Goal: Information Seeking & Learning: Learn about a topic

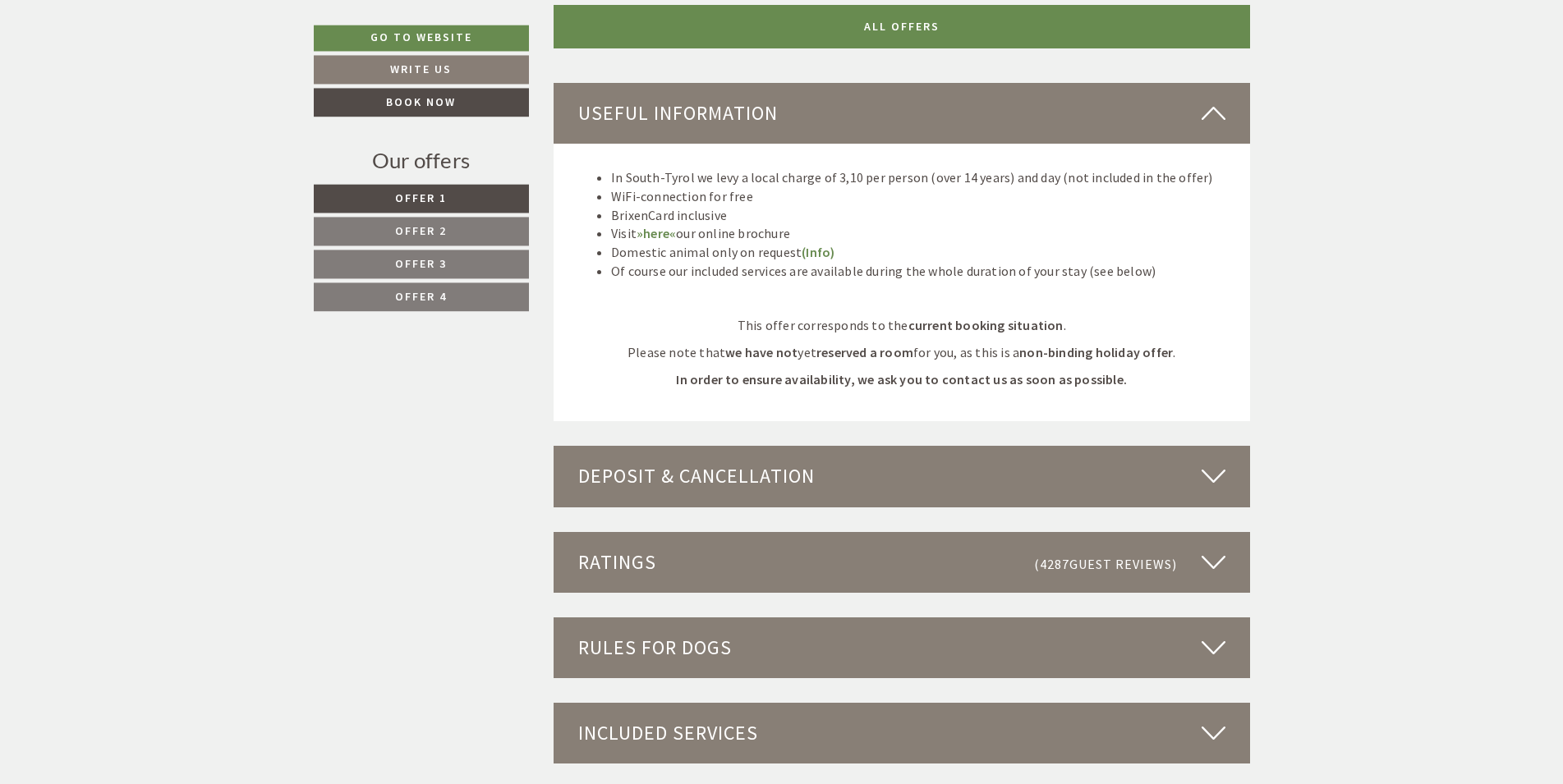
scroll to position [4857, 0]
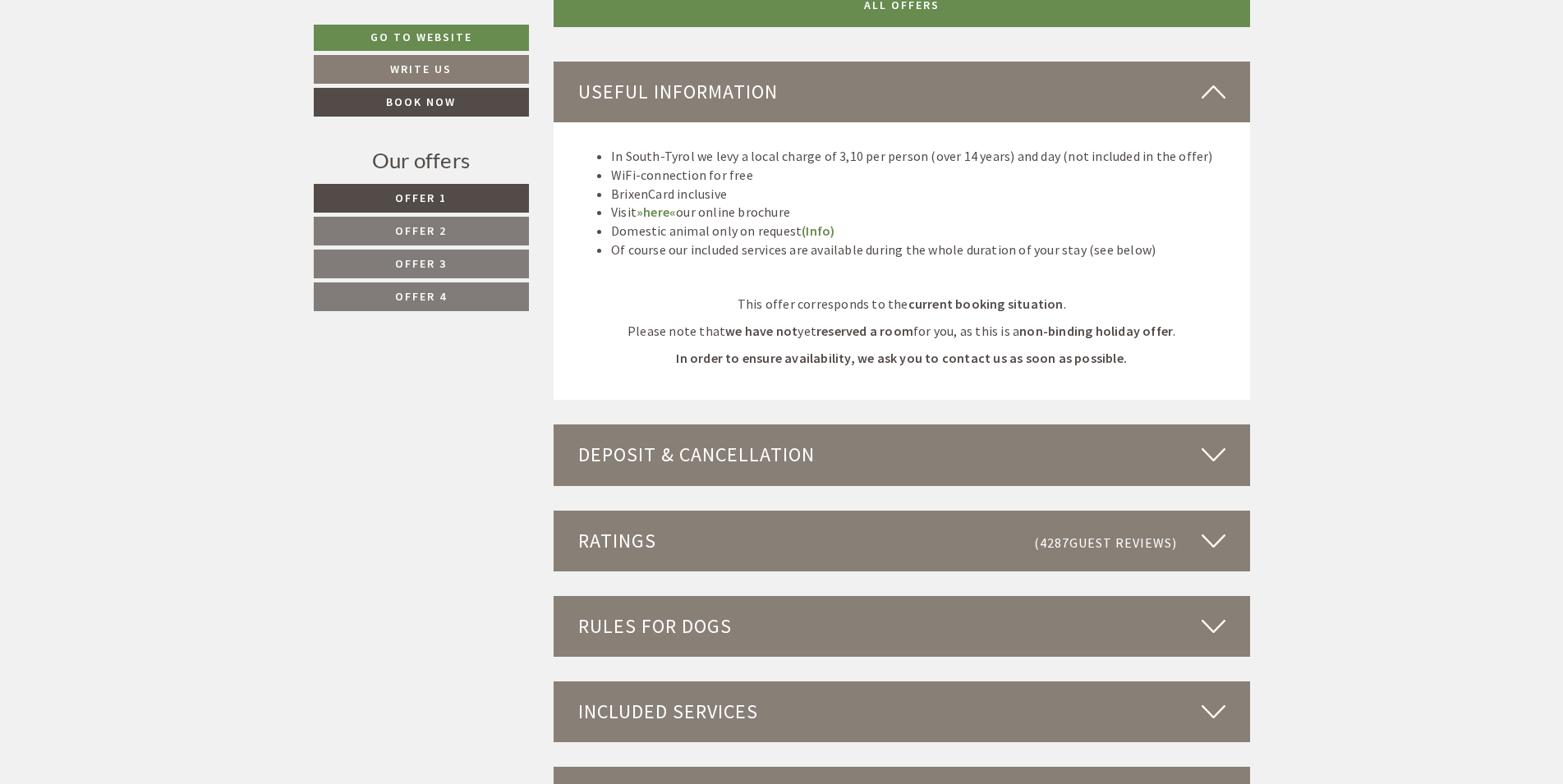
click at [861, 596] on div "Rules for dogs" at bounding box center [901, 626] width 696 height 61
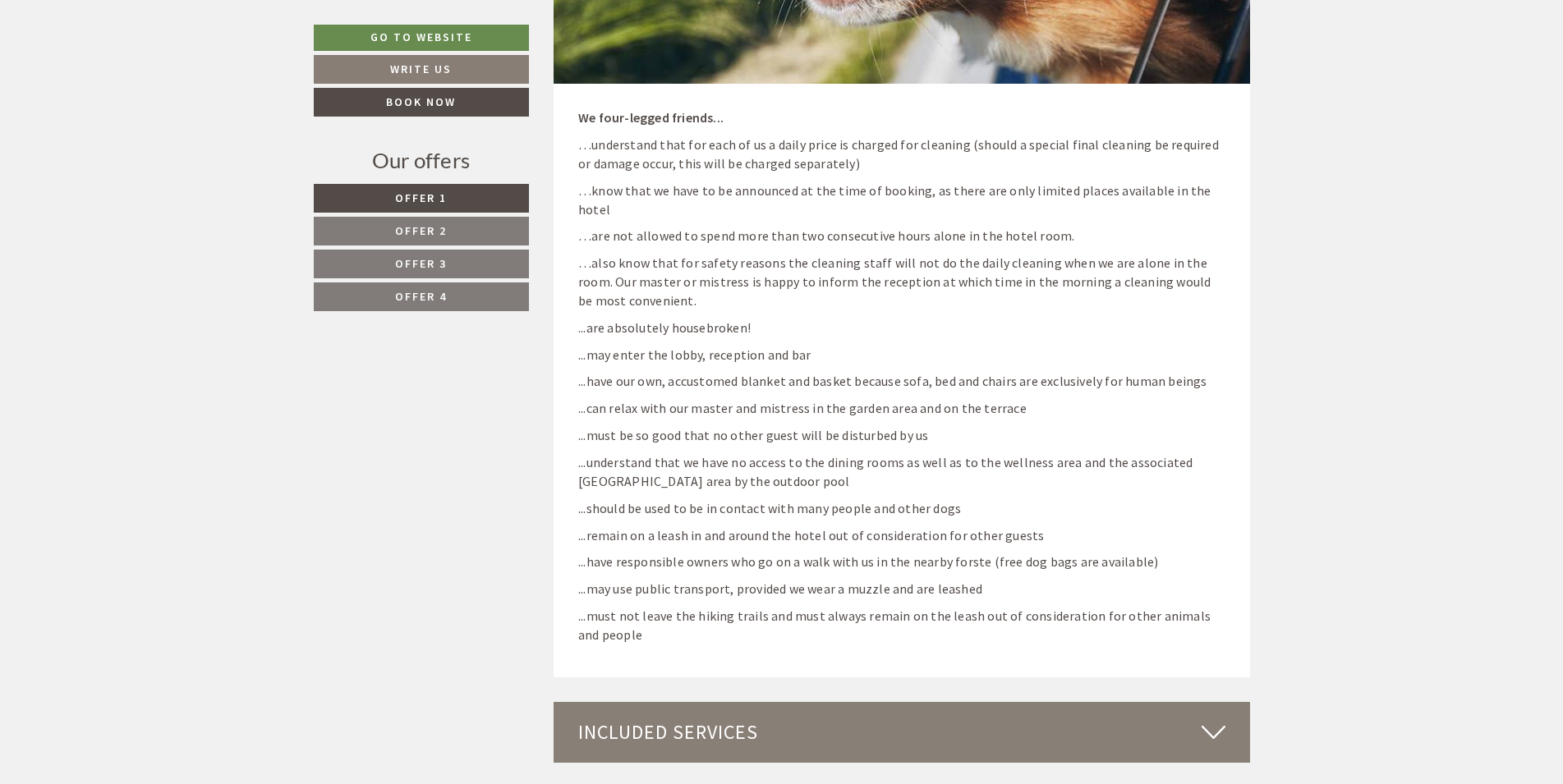
scroll to position [5945, 0]
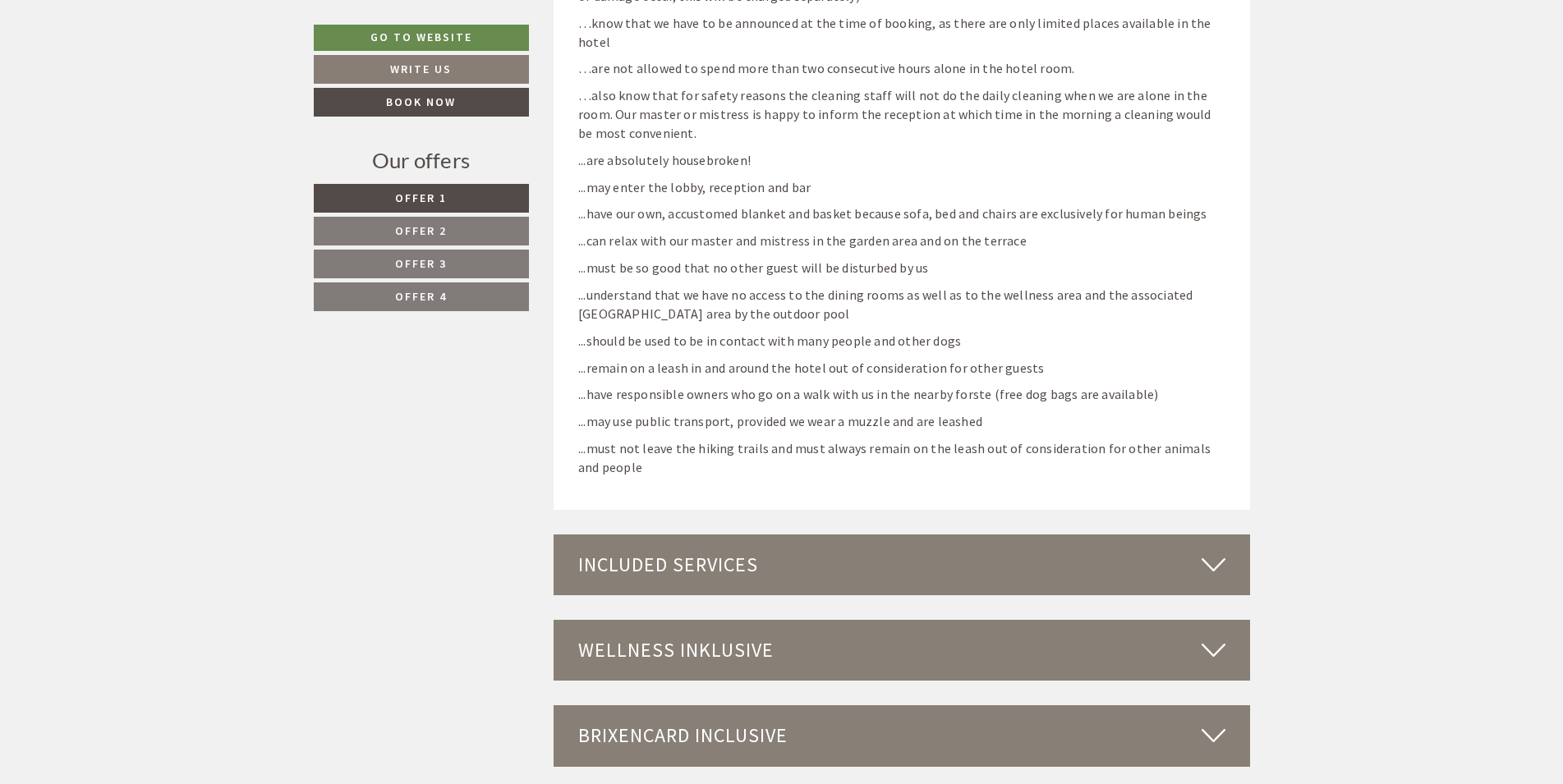
click at [757, 534] on div "Included services" at bounding box center [901, 565] width 696 height 61
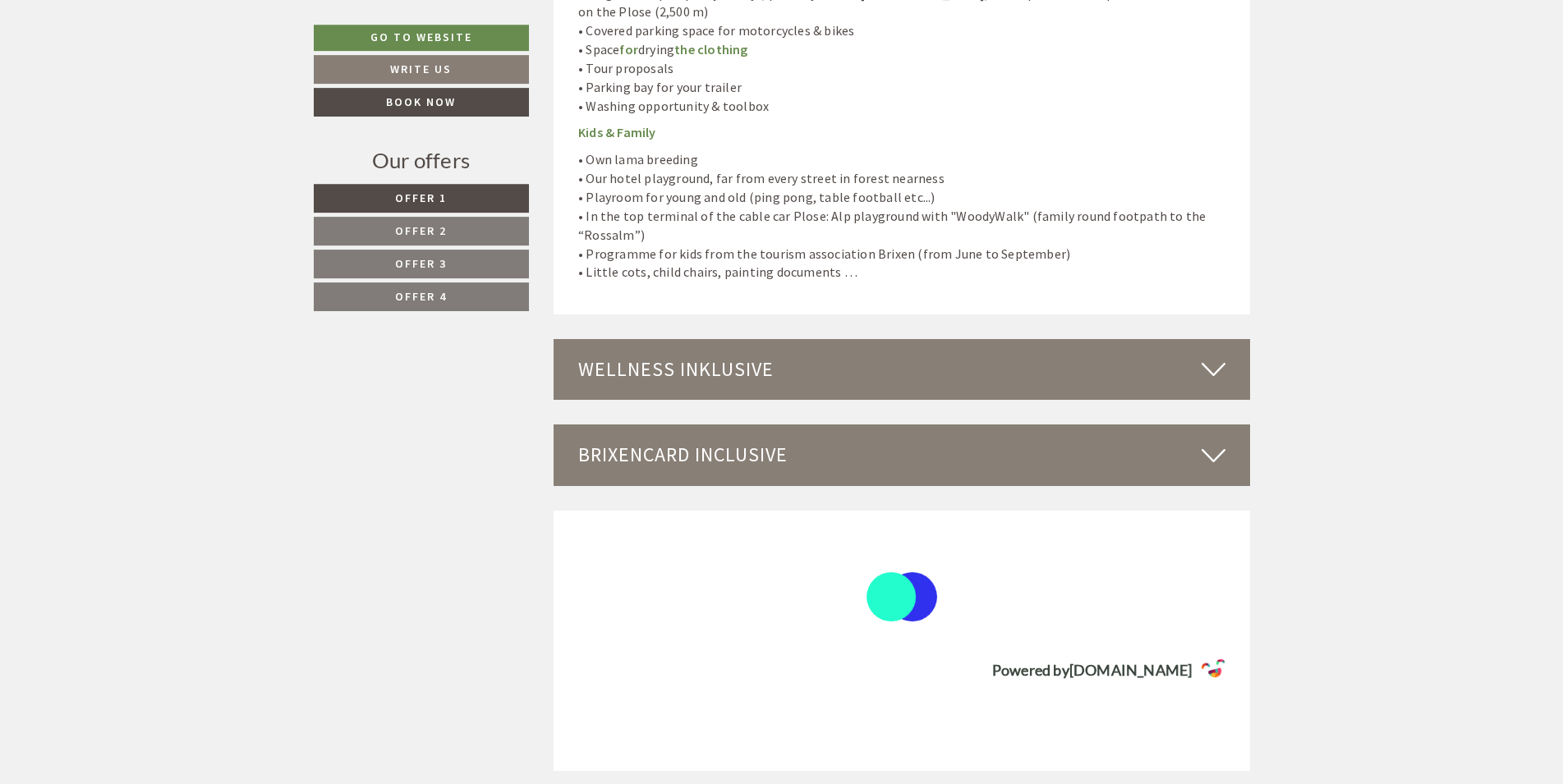
scroll to position [7704, 0]
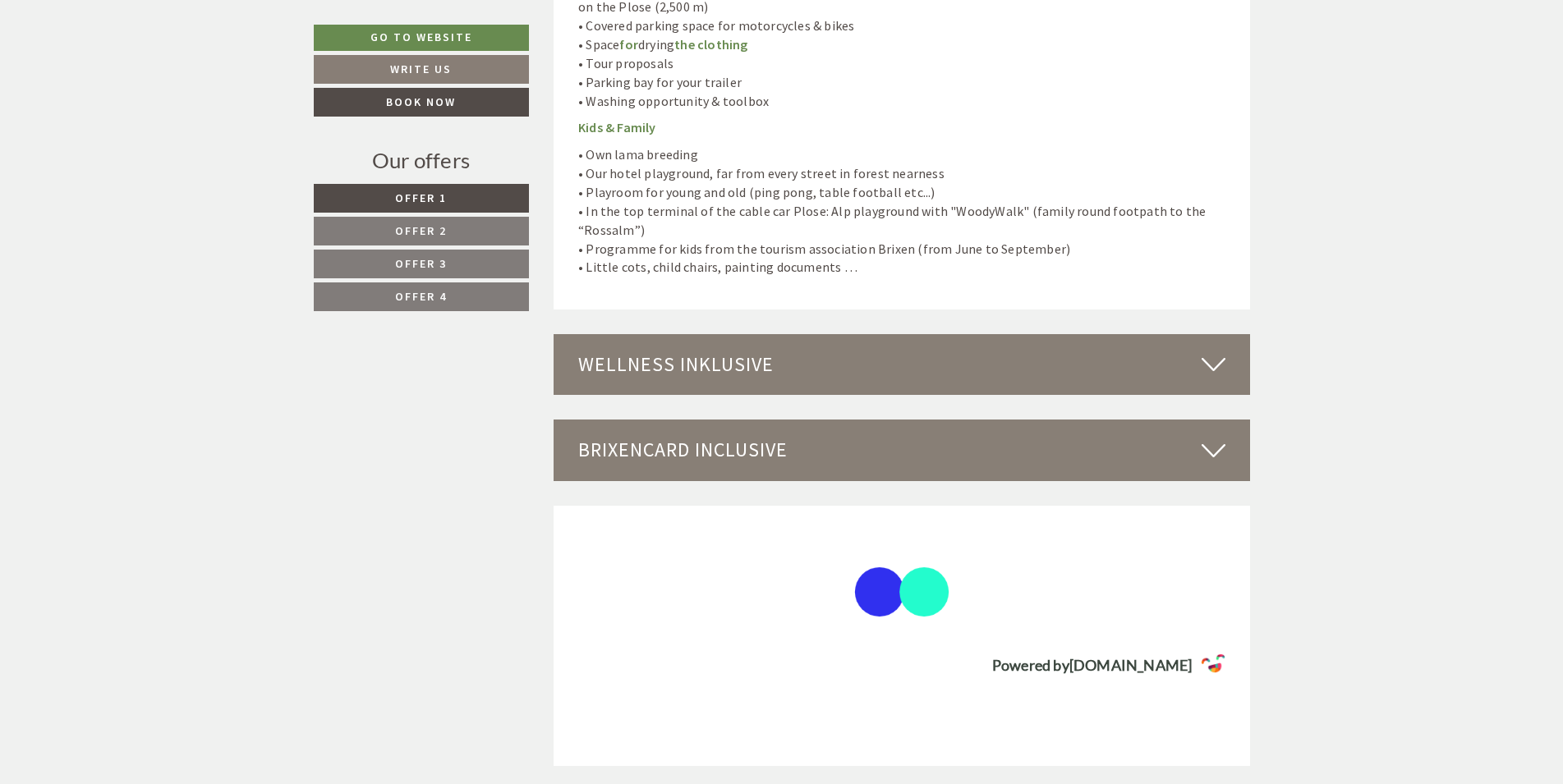
click at [1224, 350] on icon at bounding box center [1213, 364] width 24 height 28
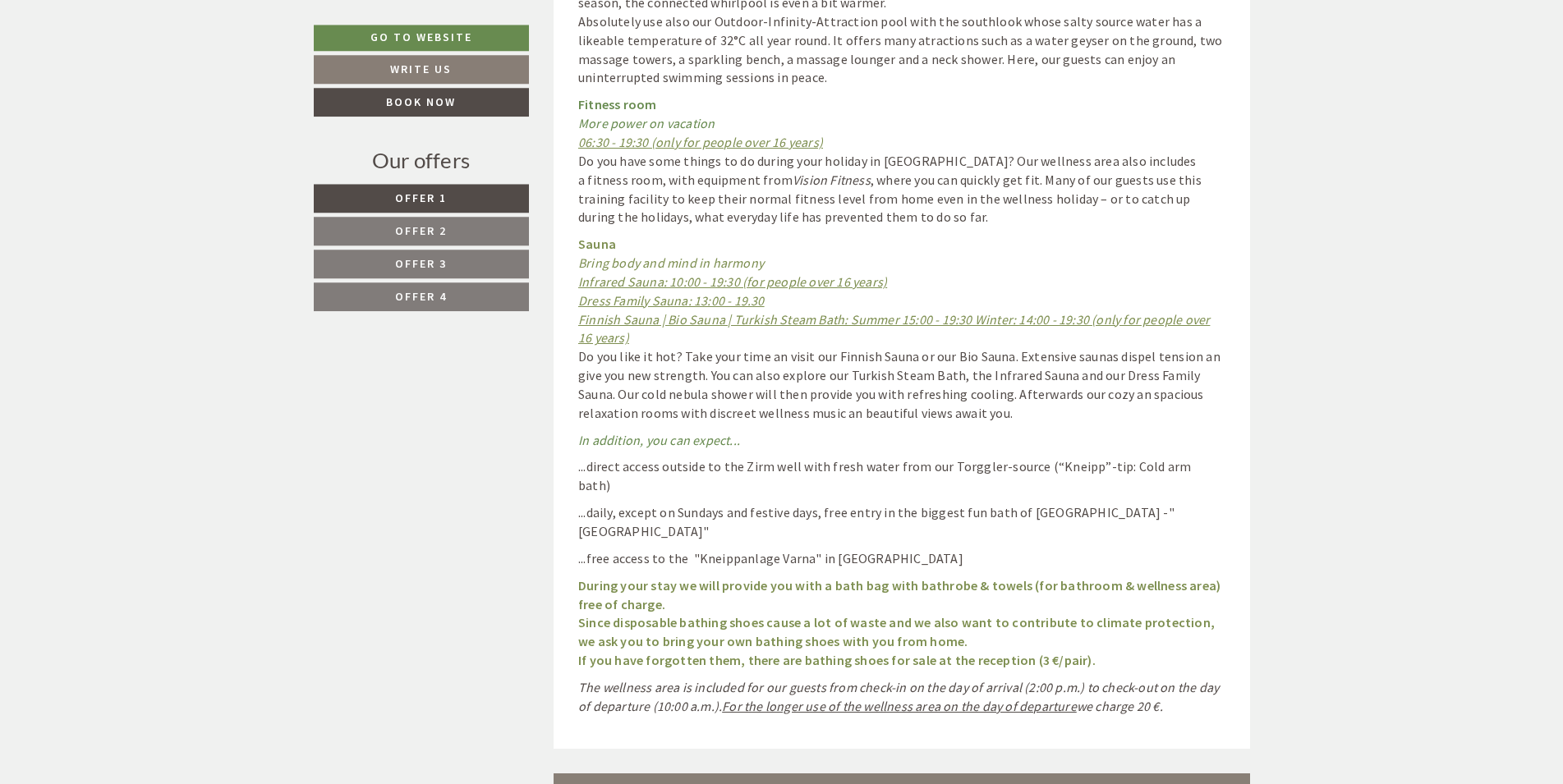
scroll to position [8793, 0]
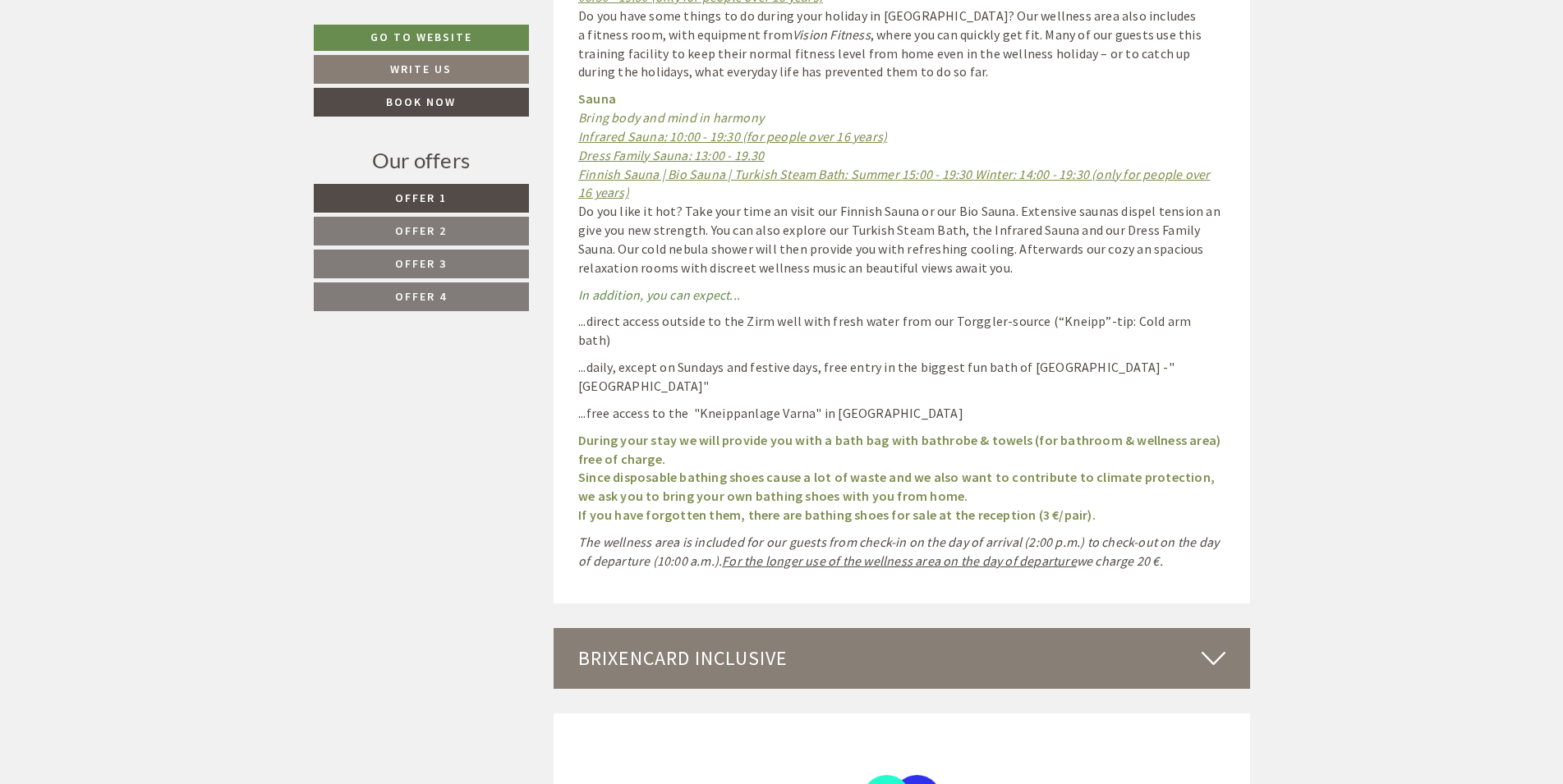
click at [739, 628] on div "BrixenCard inclusive" at bounding box center [901, 659] width 696 height 61
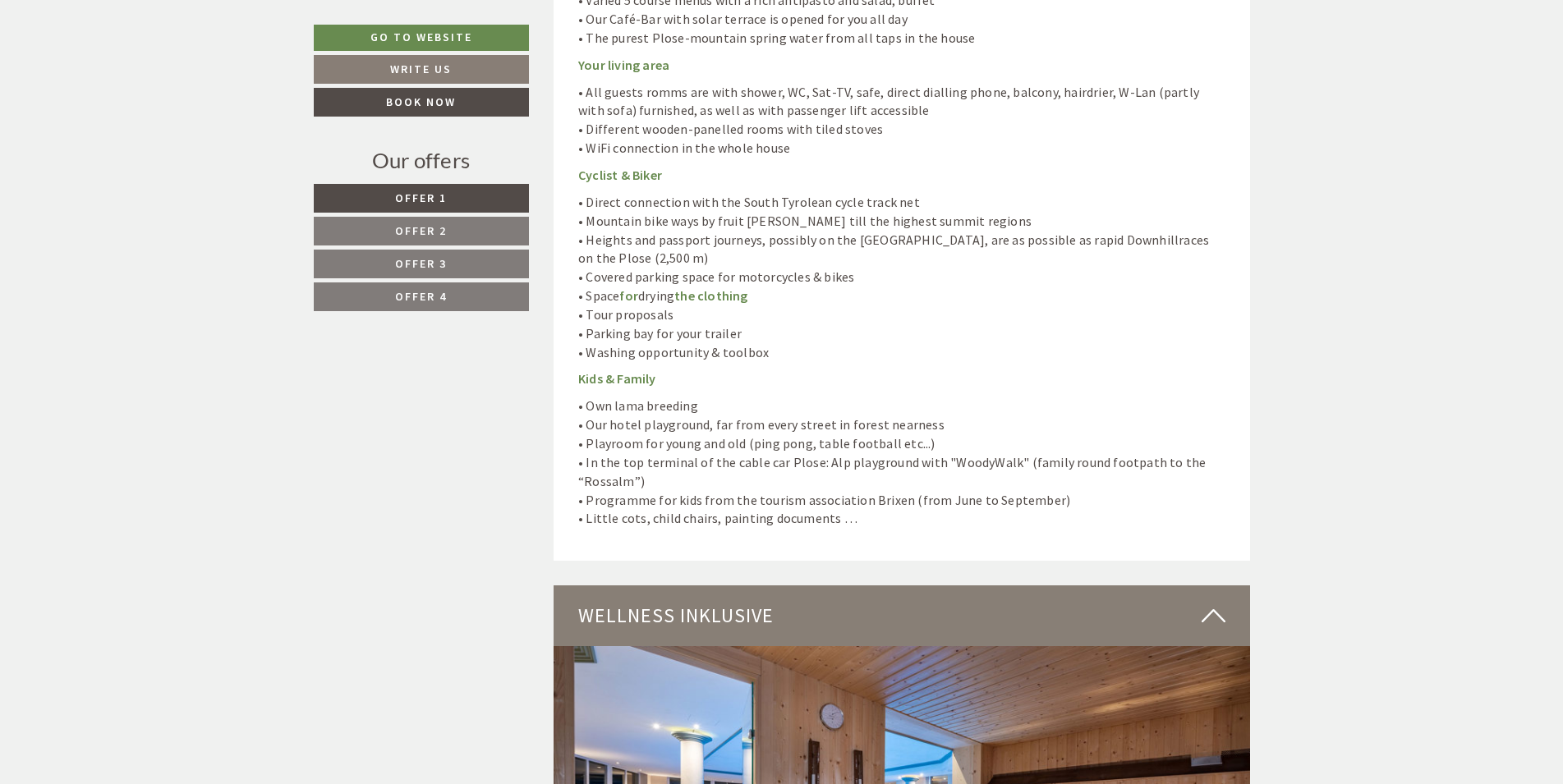
scroll to position [7704, 0]
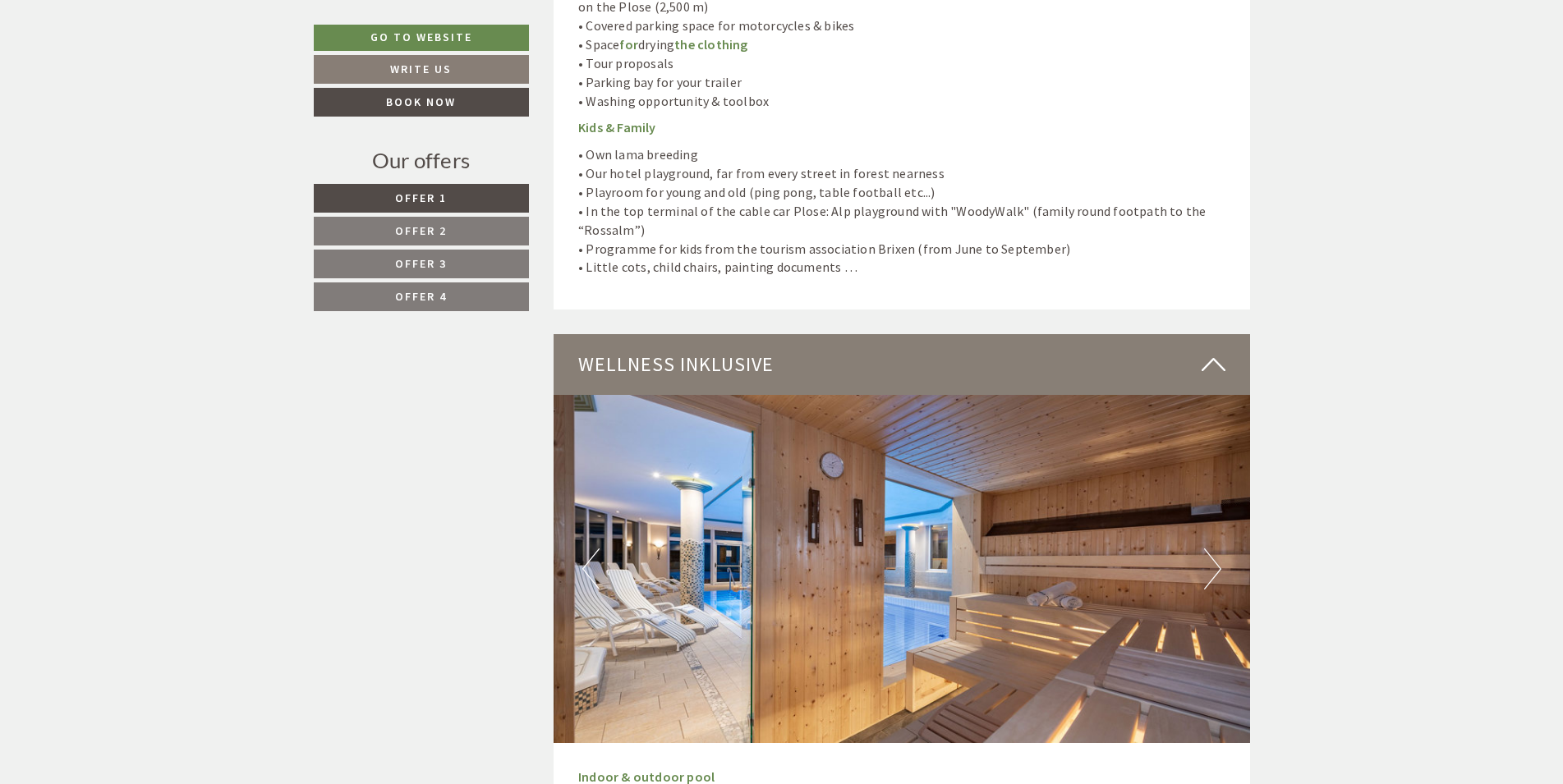
click at [1207, 549] on button "Next" at bounding box center [1213, 569] width 17 height 41
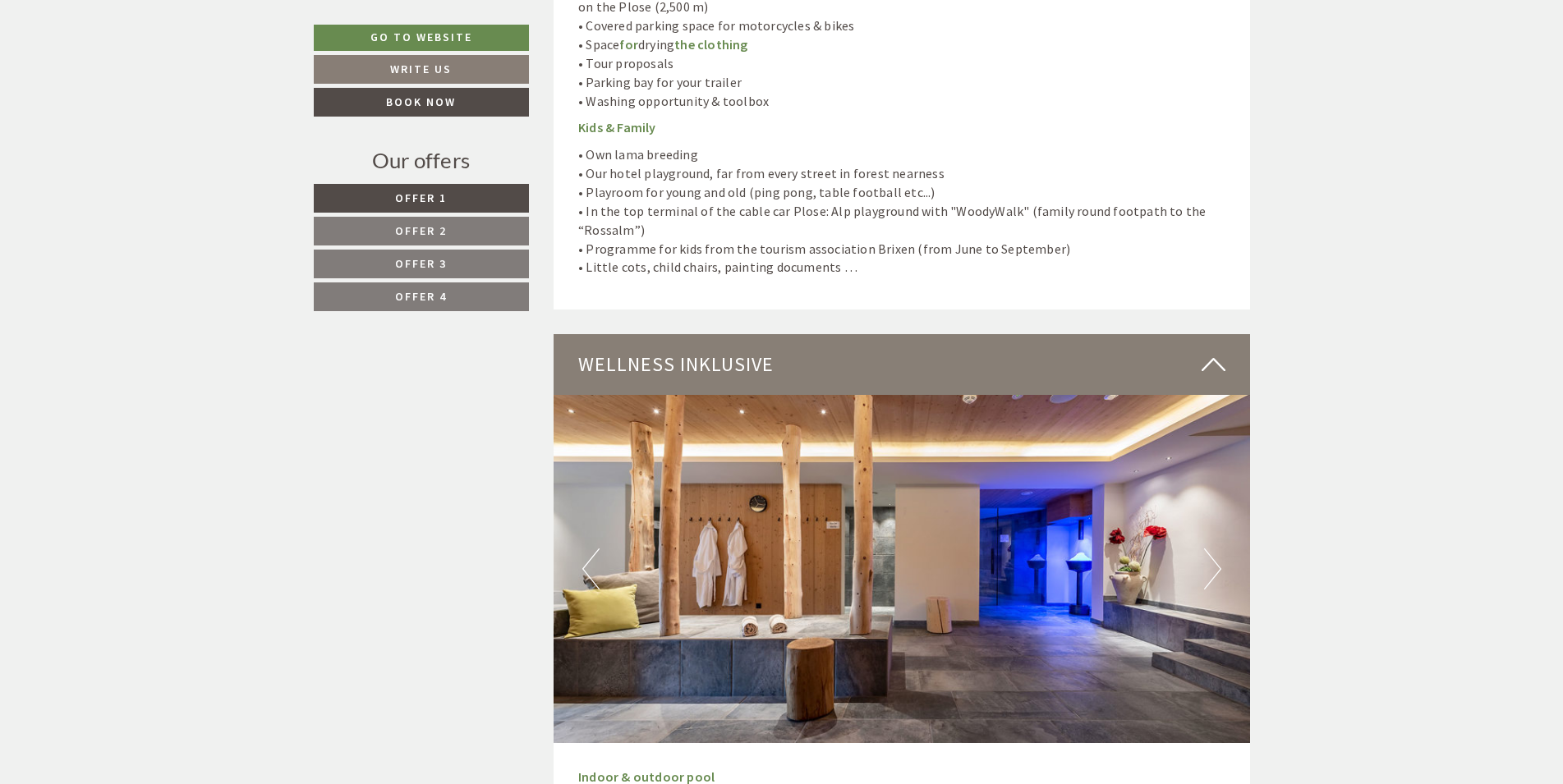
click at [1212, 549] on button "Next" at bounding box center [1213, 569] width 17 height 41
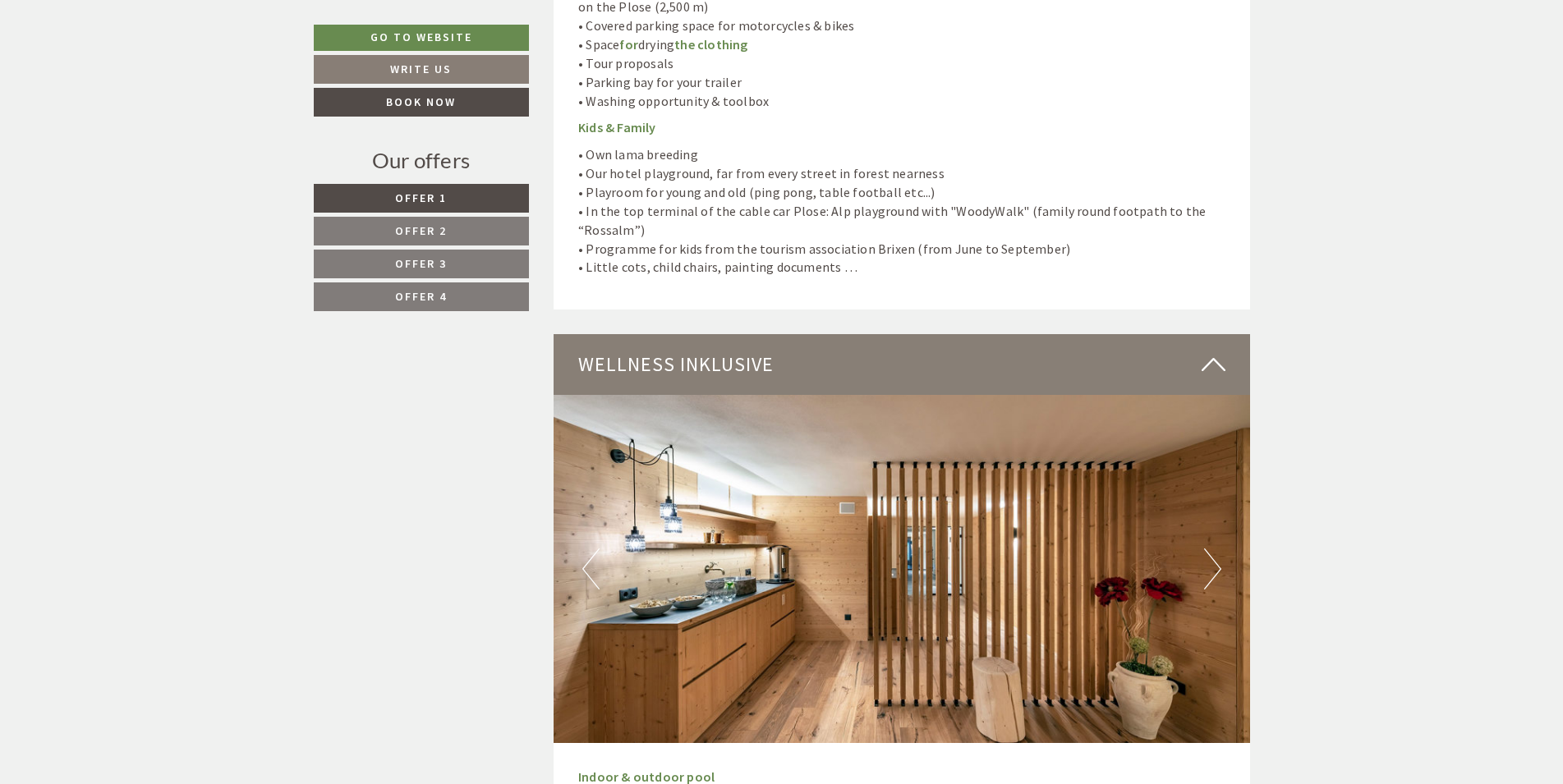
click at [1212, 549] on button "Next" at bounding box center [1213, 569] width 17 height 41
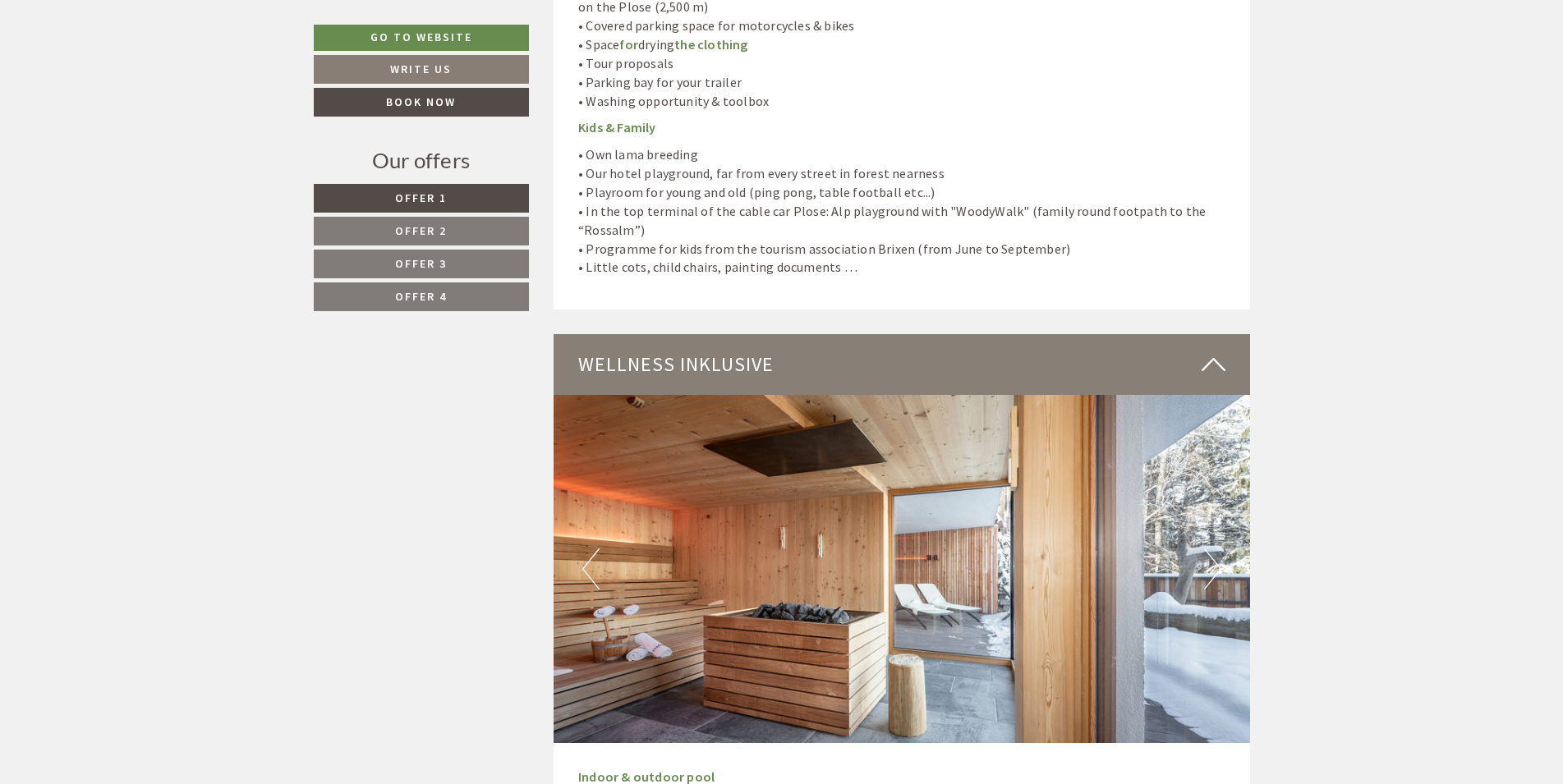
click at [1212, 549] on button "Next" at bounding box center [1213, 569] width 17 height 41
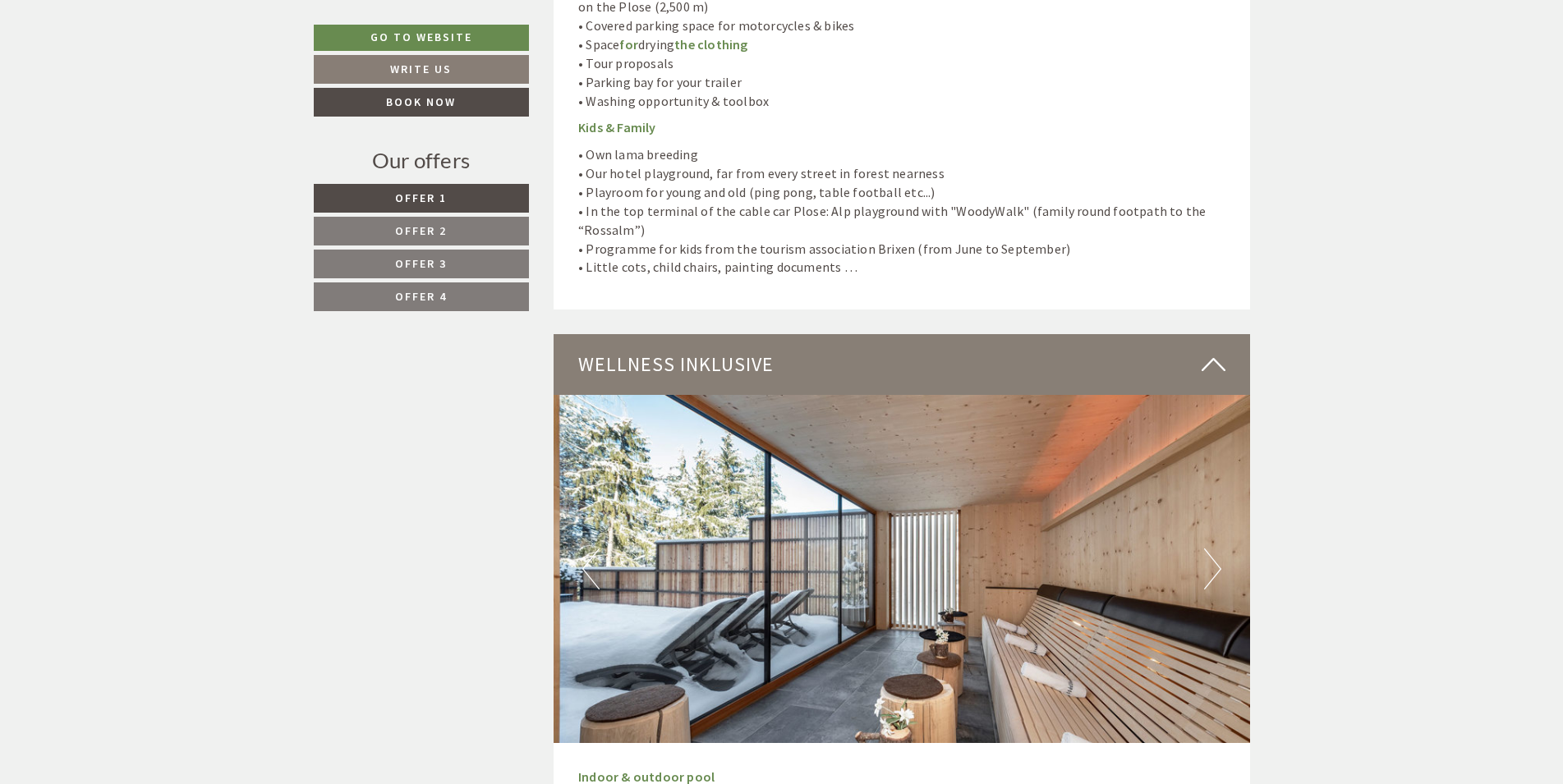
click at [1212, 549] on button "Next" at bounding box center [1213, 569] width 17 height 41
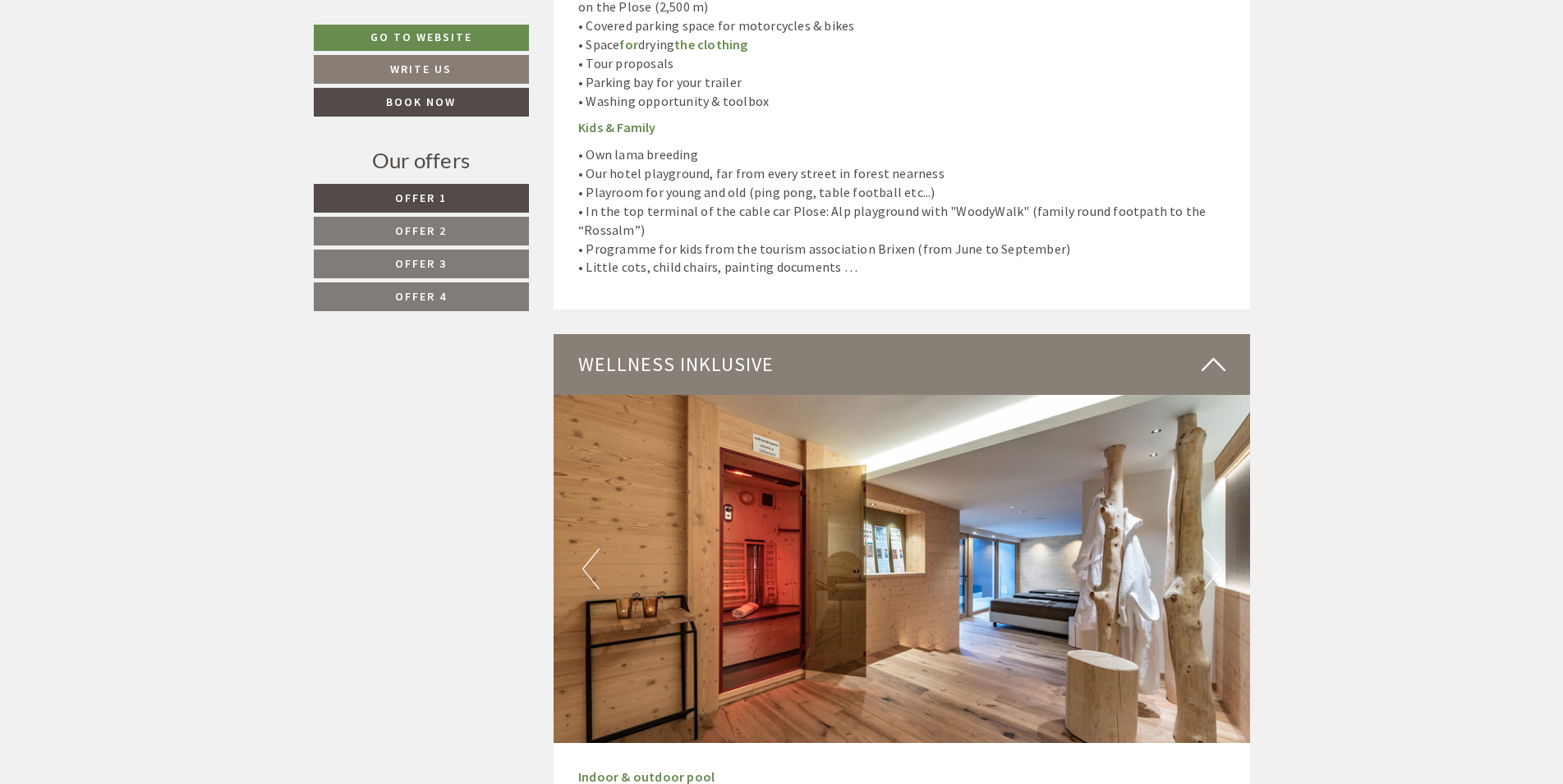
click at [1212, 549] on button "Next" at bounding box center [1213, 569] width 17 height 41
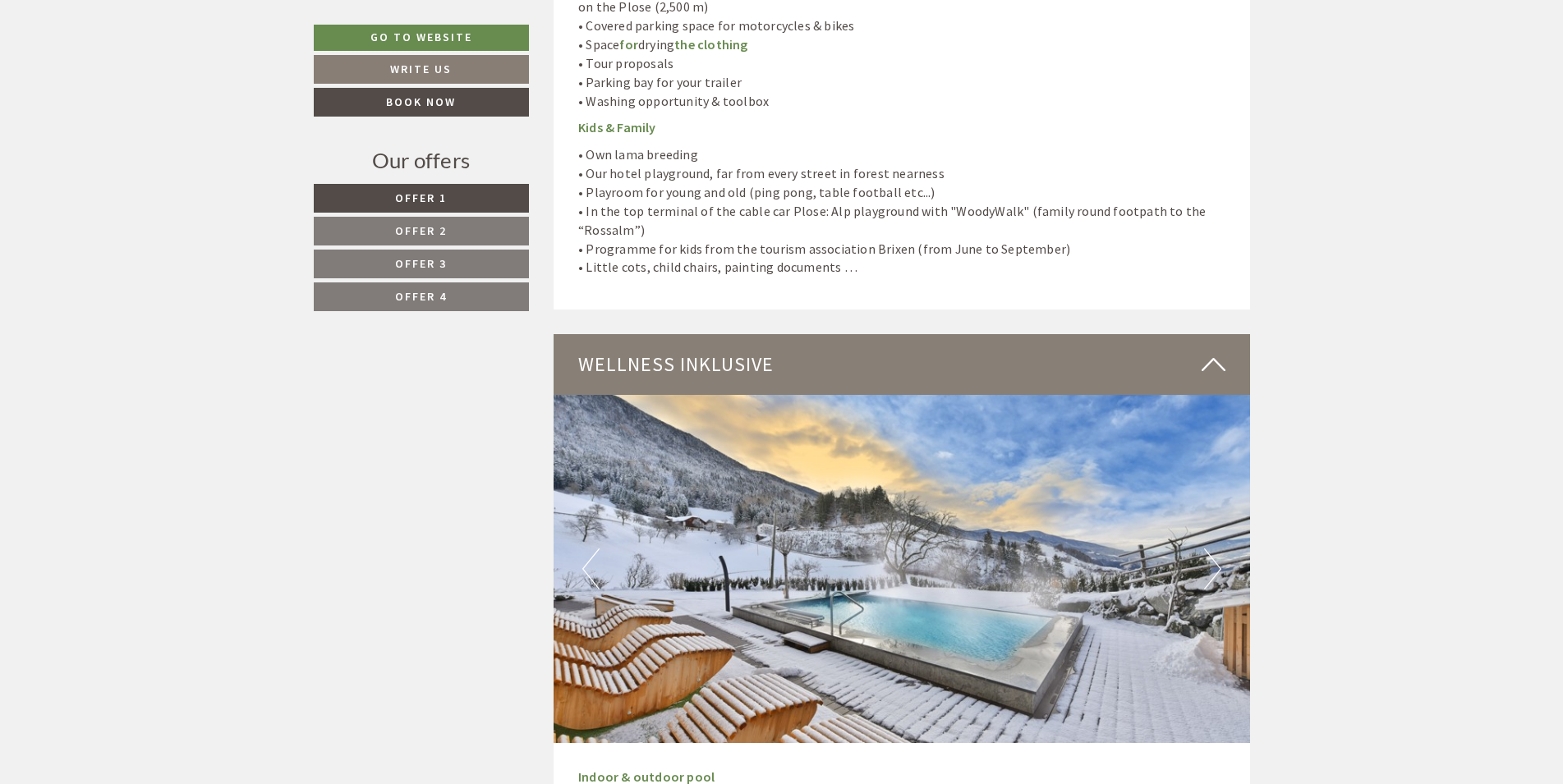
click at [1212, 549] on button "Next" at bounding box center [1213, 569] width 17 height 41
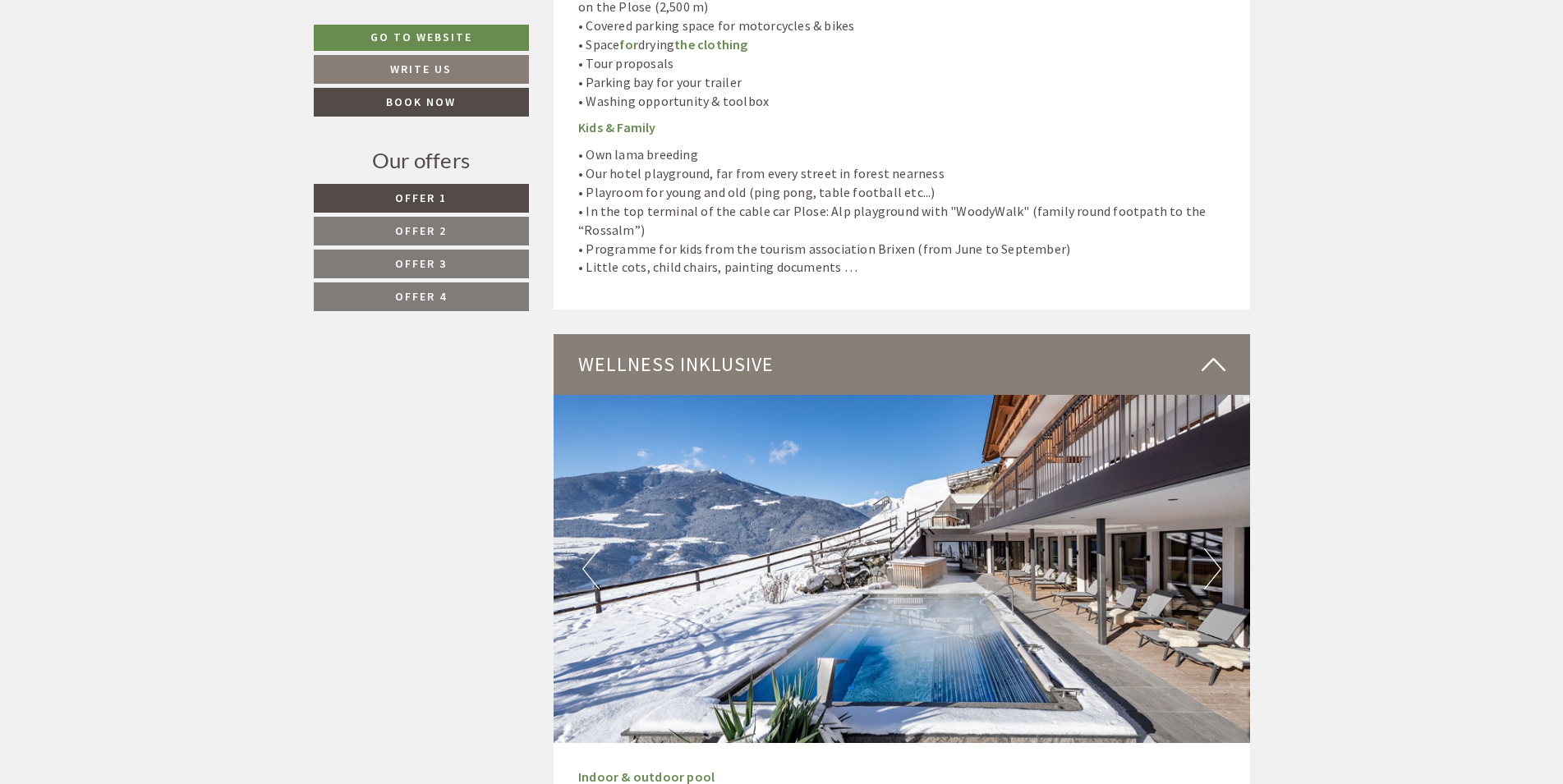
click at [1212, 549] on button "Next" at bounding box center [1213, 569] width 17 height 41
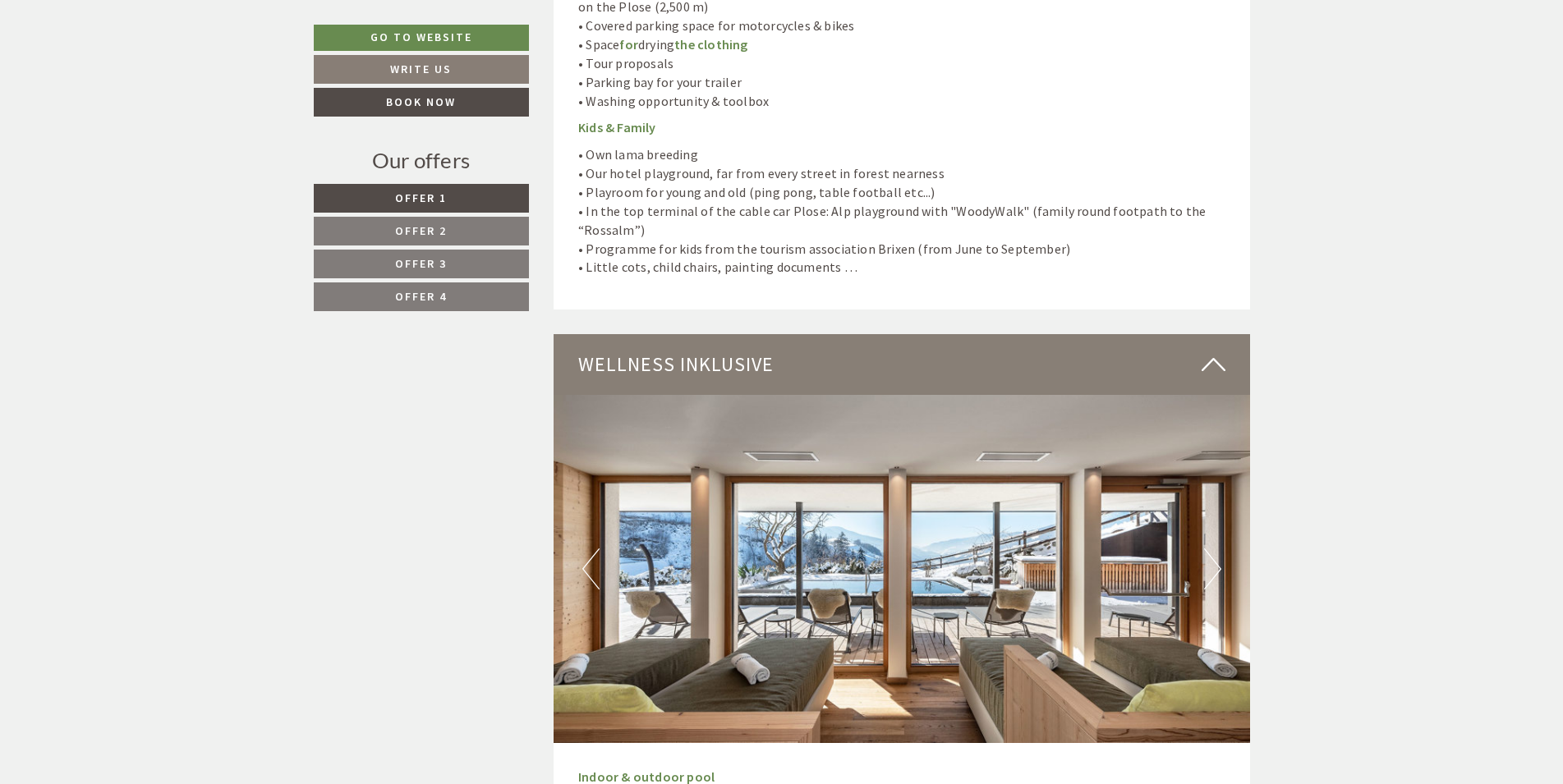
click at [1212, 549] on button "Next" at bounding box center [1213, 569] width 17 height 41
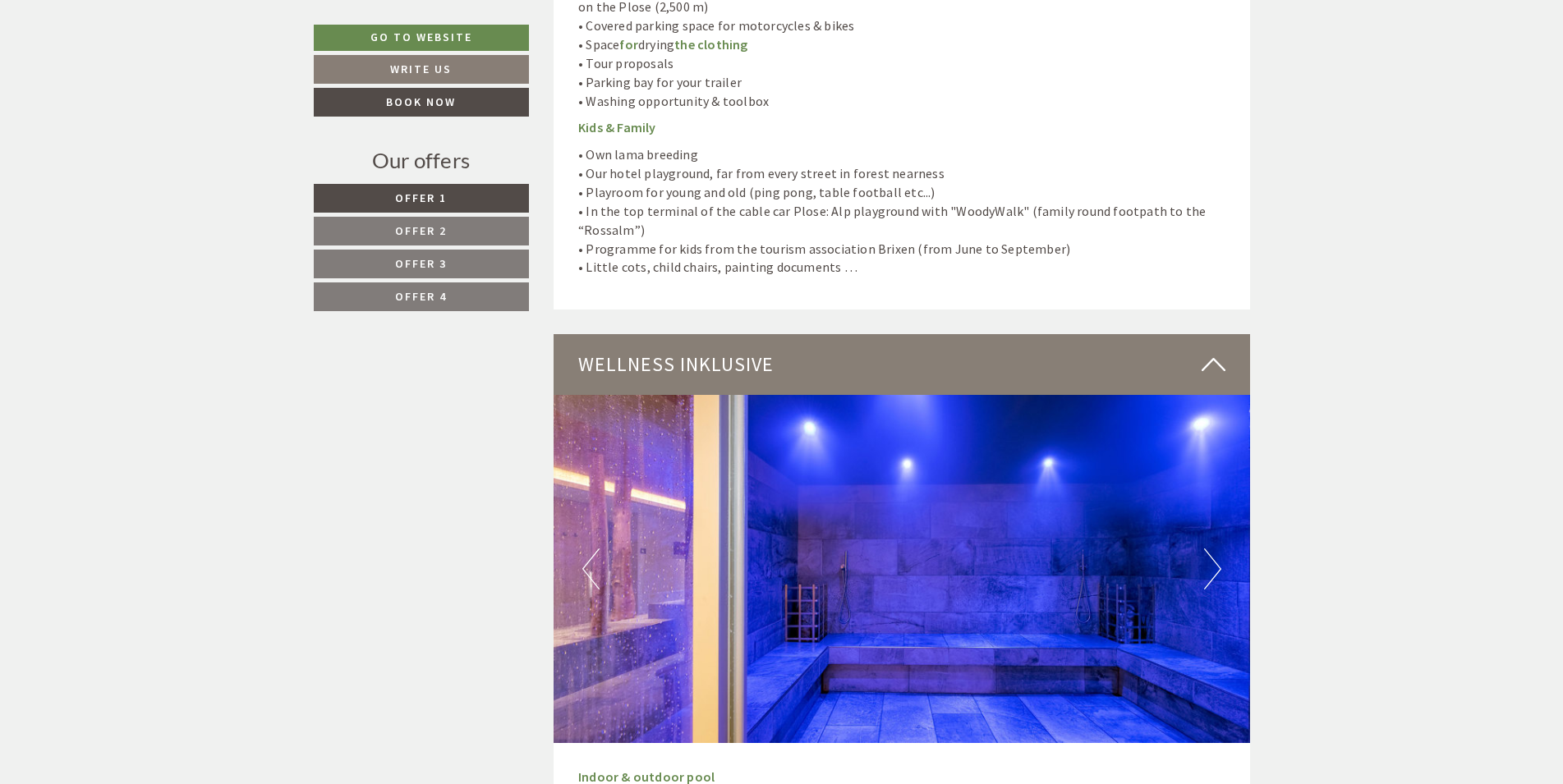
click at [1212, 549] on button "Next" at bounding box center [1213, 569] width 17 height 41
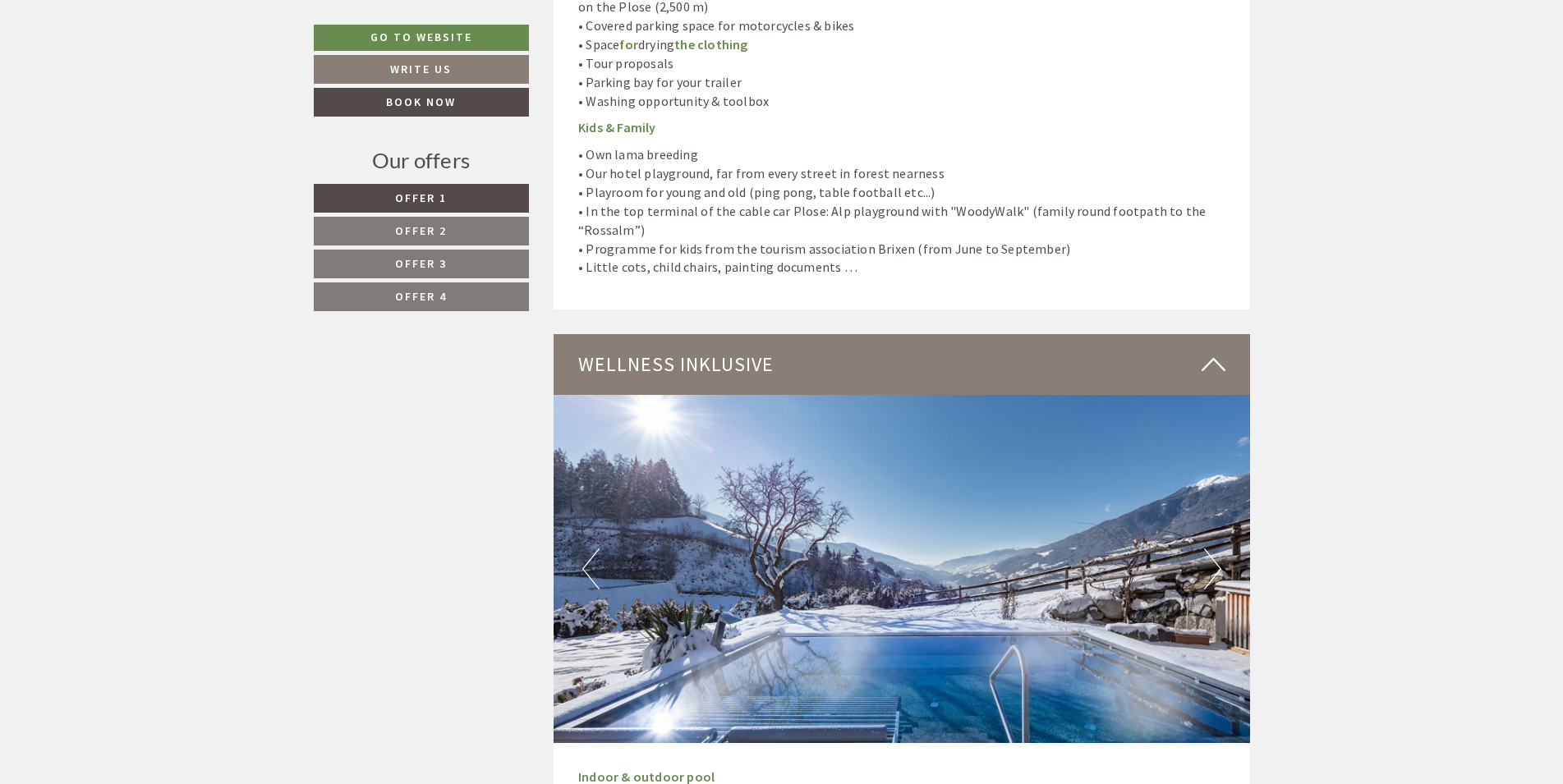
click at [1212, 549] on button "Next" at bounding box center [1213, 569] width 17 height 41
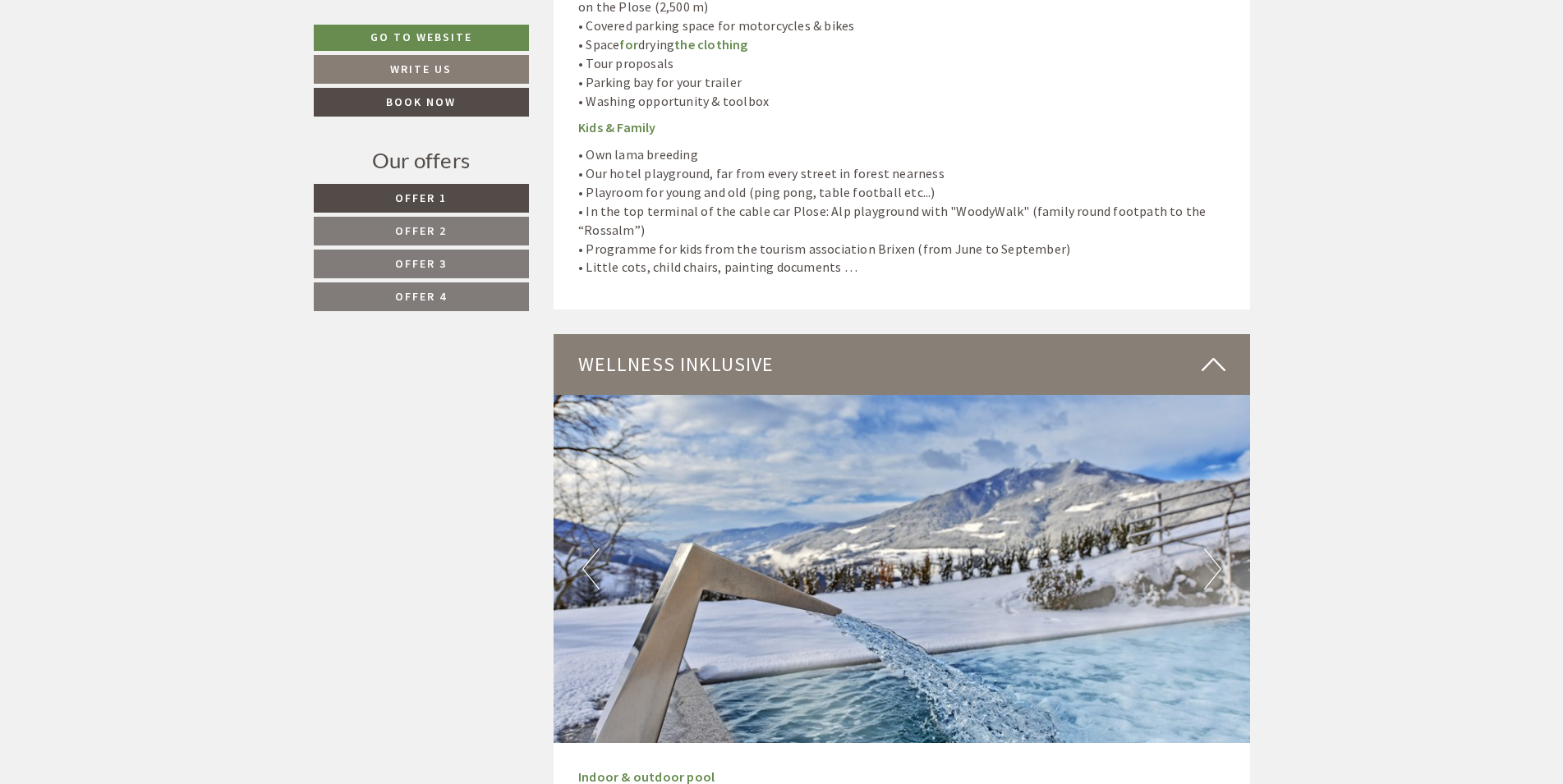
click at [1212, 549] on button "Next" at bounding box center [1213, 569] width 17 height 41
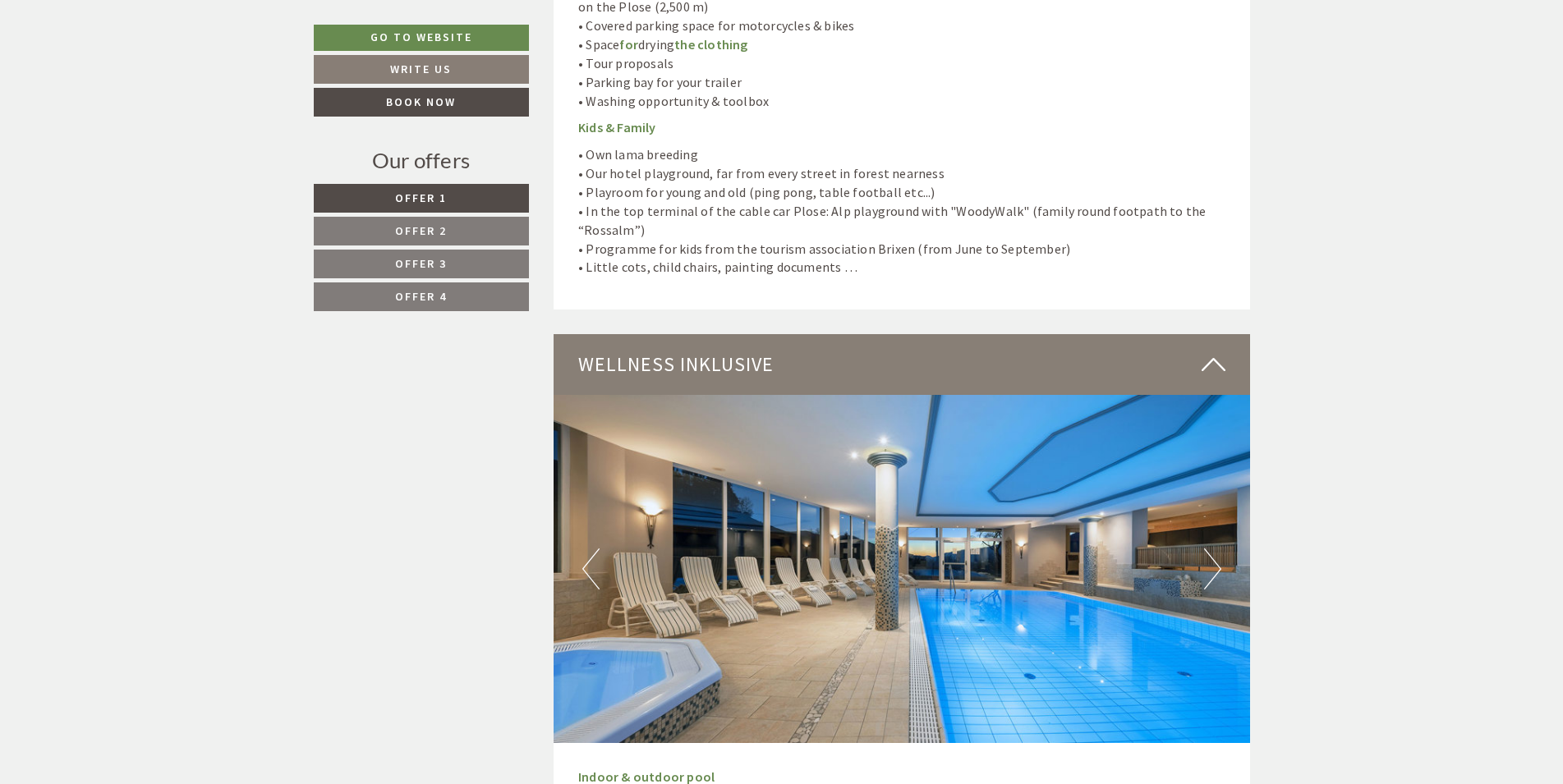
click at [1212, 549] on button "Next" at bounding box center [1213, 569] width 17 height 41
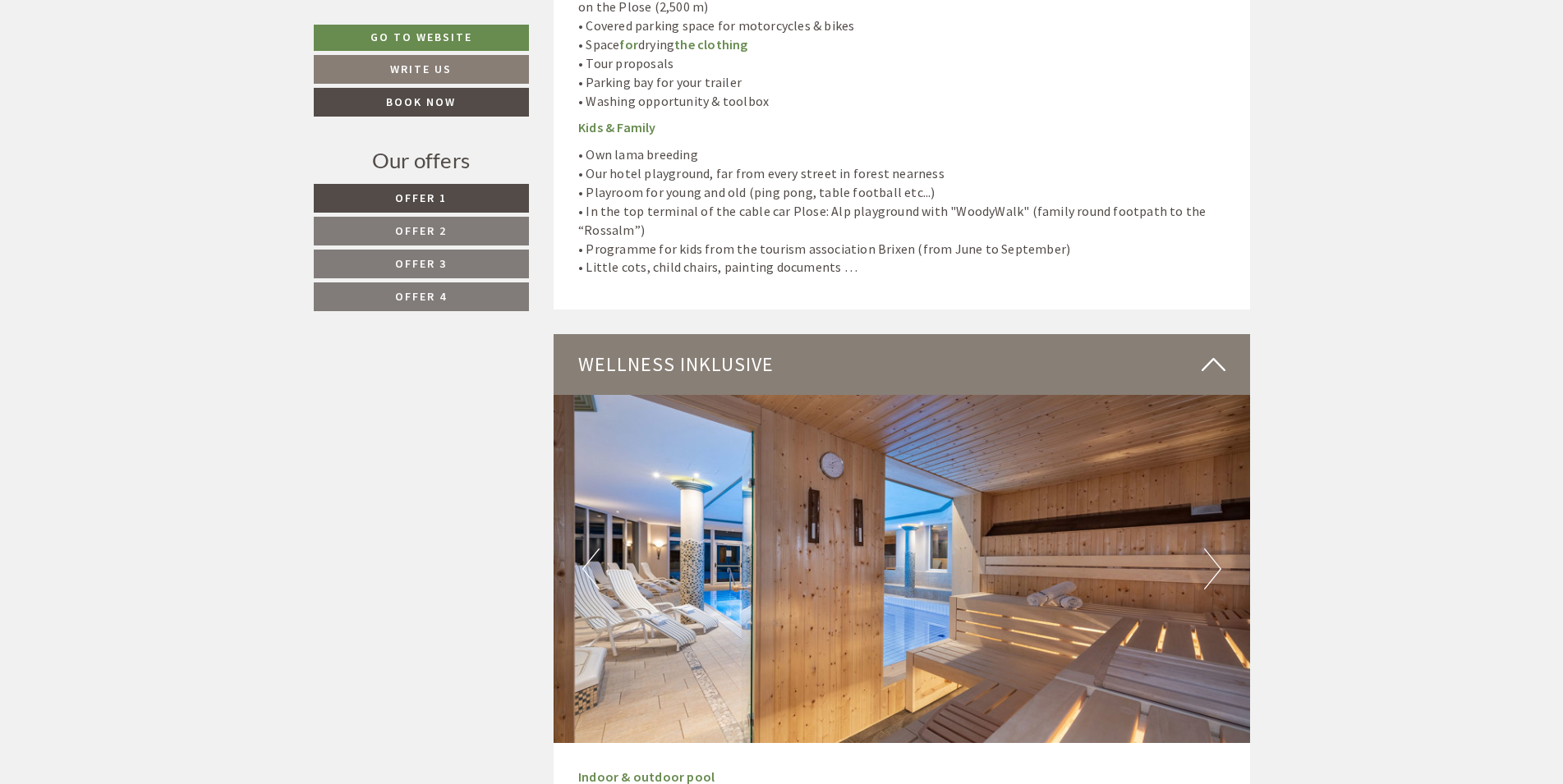
click at [1212, 549] on button "Next" at bounding box center [1213, 569] width 17 height 41
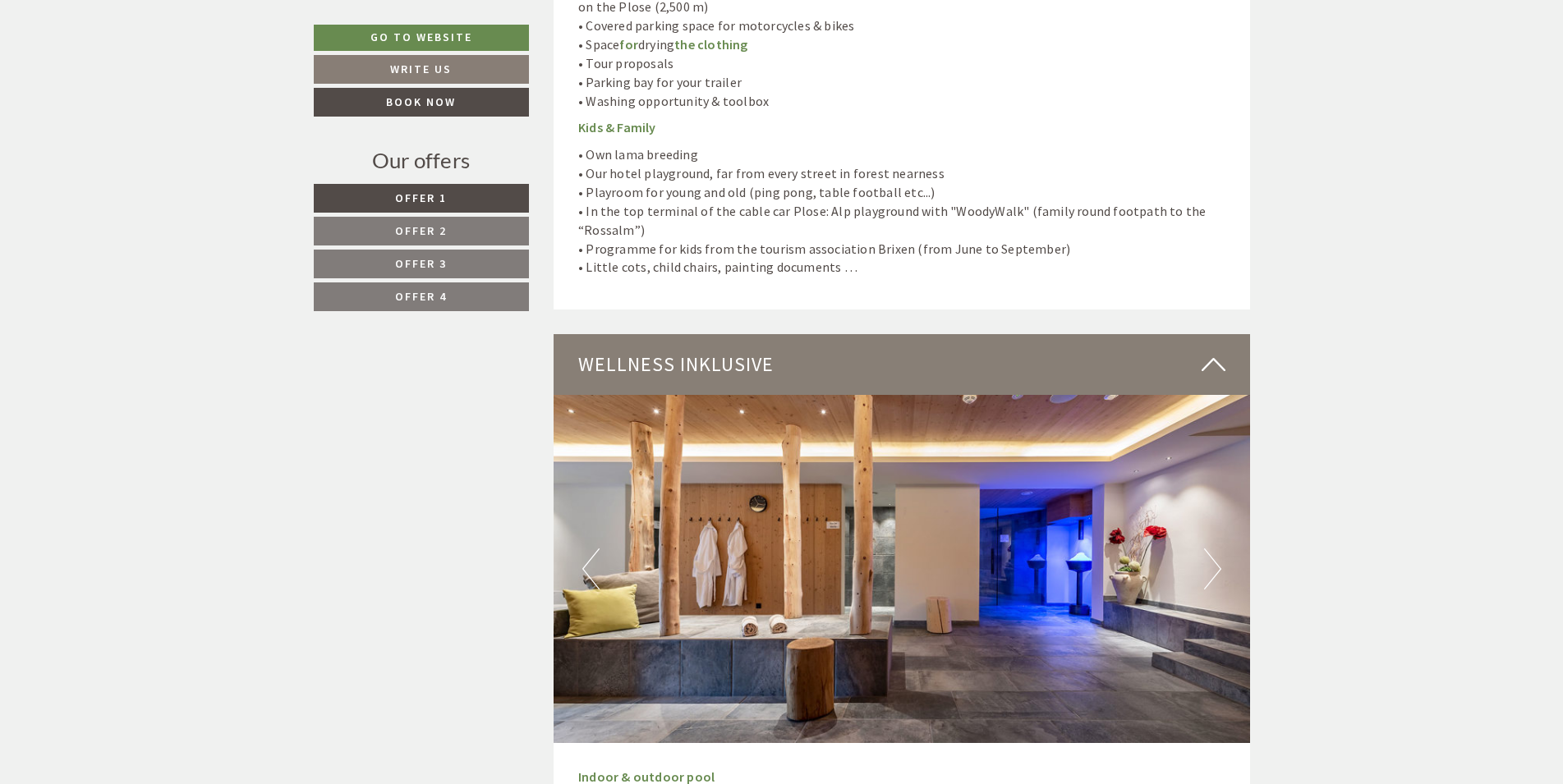
click at [1212, 549] on button "Next" at bounding box center [1213, 569] width 17 height 41
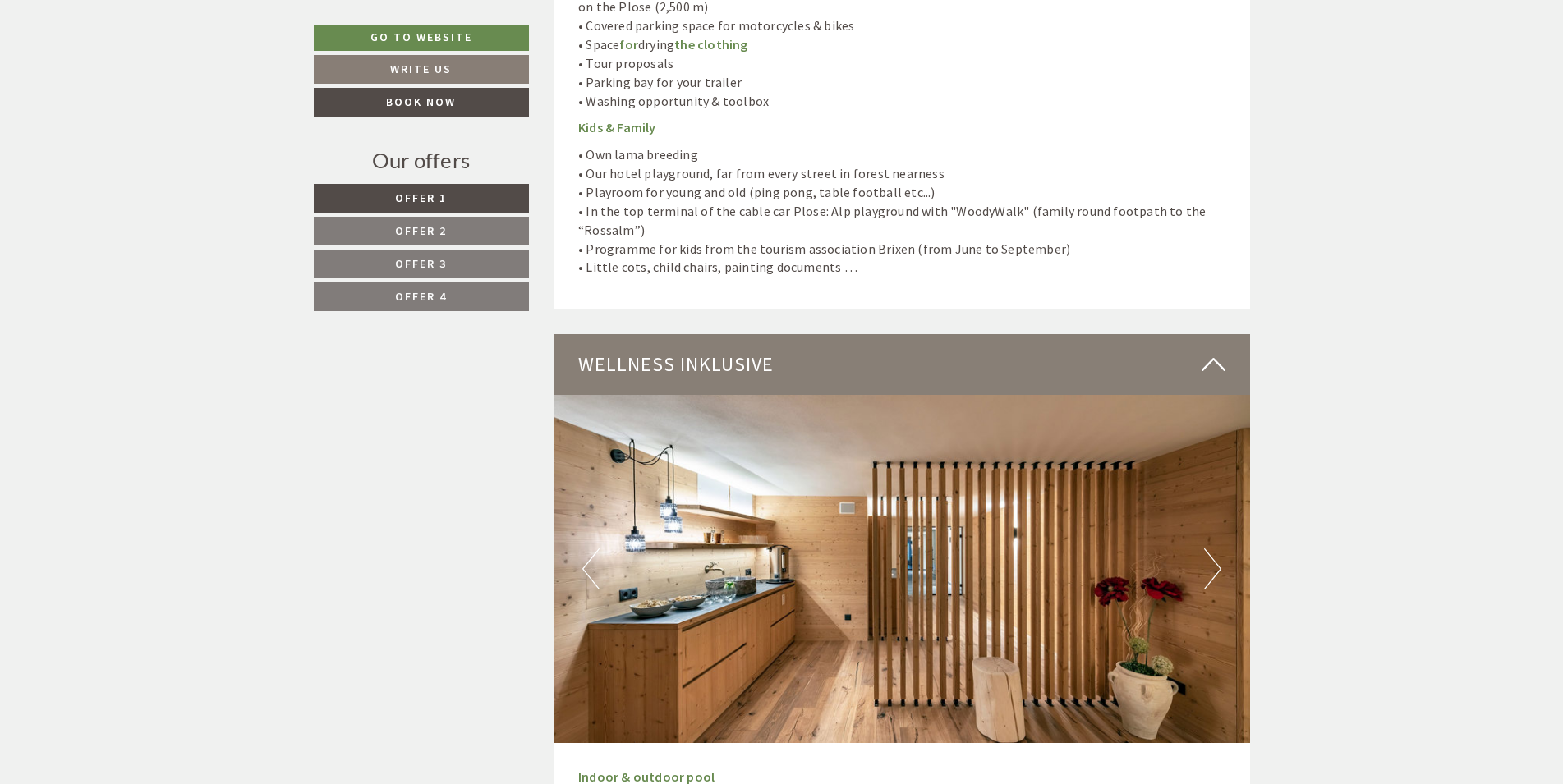
click at [1212, 549] on button "Next" at bounding box center [1213, 569] width 17 height 41
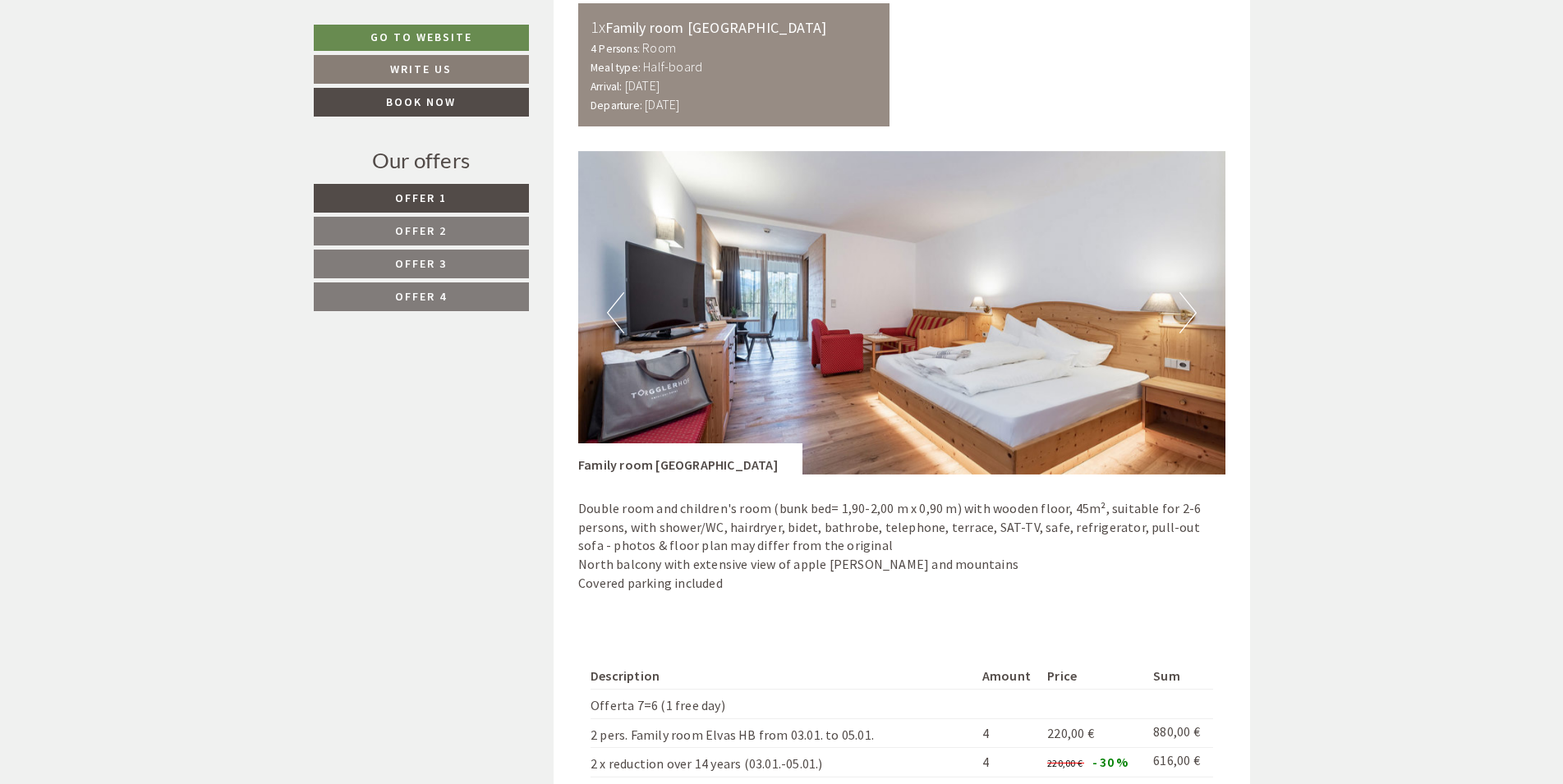
scroll to position [3183, 0]
